Goal: Information Seeking & Learning: Learn about a topic

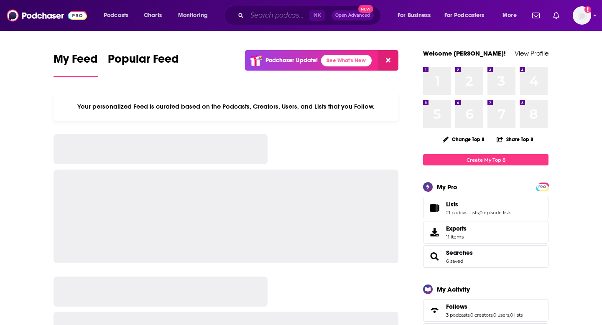
click at [304, 16] on input "Search podcasts, credits, & more..." at bounding box center [278, 15] width 62 height 13
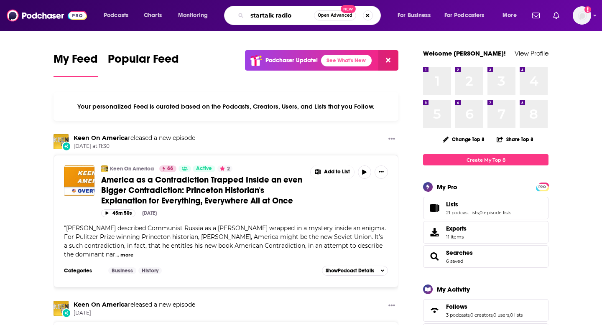
type input "startalk radio"
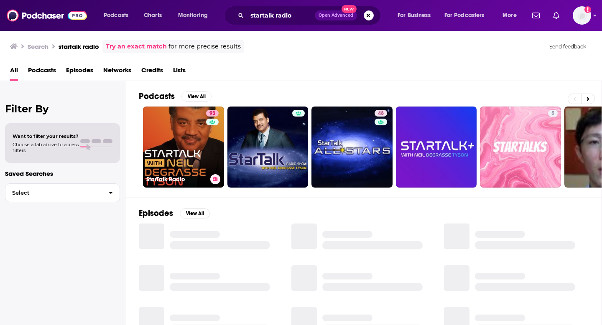
click at [180, 109] on link "93 StarTalk Radio" at bounding box center [183, 147] width 81 height 81
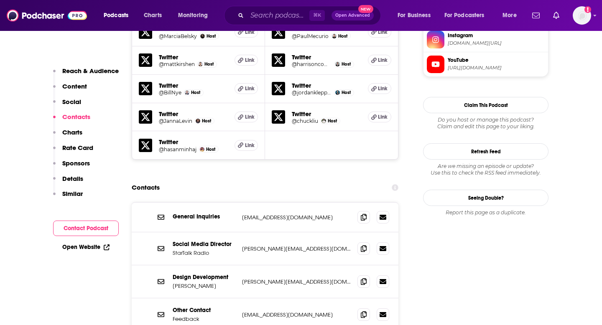
scroll to position [863, 0]
